Goal: Task Accomplishment & Management: Complete application form

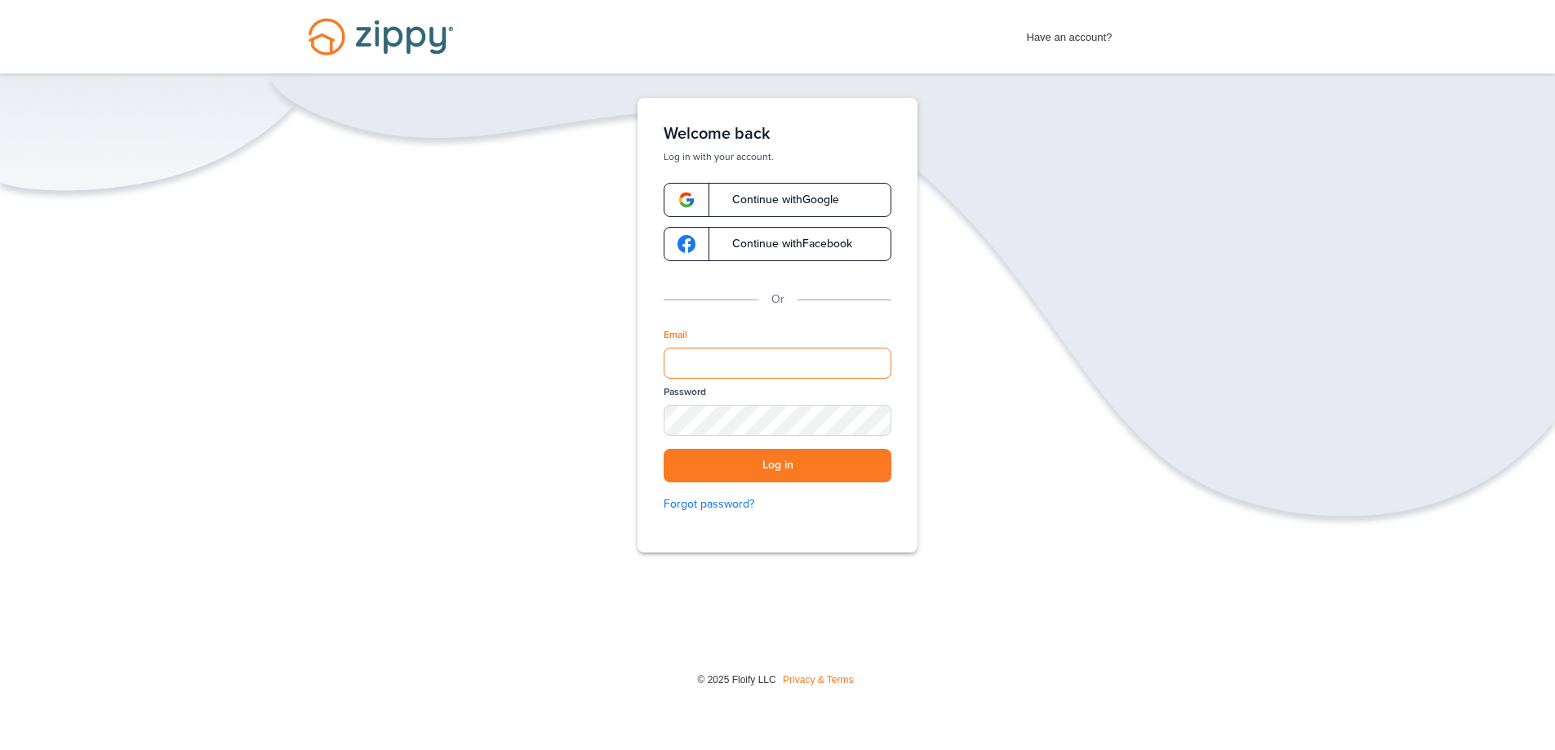
click at [754, 359] on input "Email" at bounding box center [778, 363] width 228 height 31
type input "**********"
click at [1059, 39] on span "Have an account?" at bounding box center [1070, 33] width 86 height 26
click at [1079, 43] on span "Have an account?" at bounding box center [1070, 33] width 86 height 26
